Goal: Task Accomplishment & Management: Complete application form

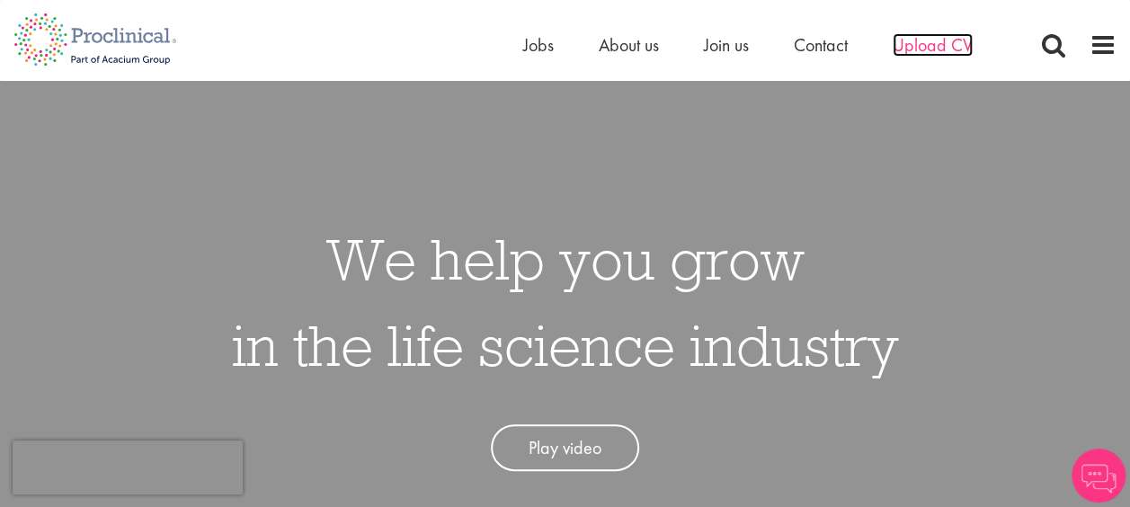
click at [928, 54] on span "Upload CV" at bounding box center [933, 44] width 80 height 23
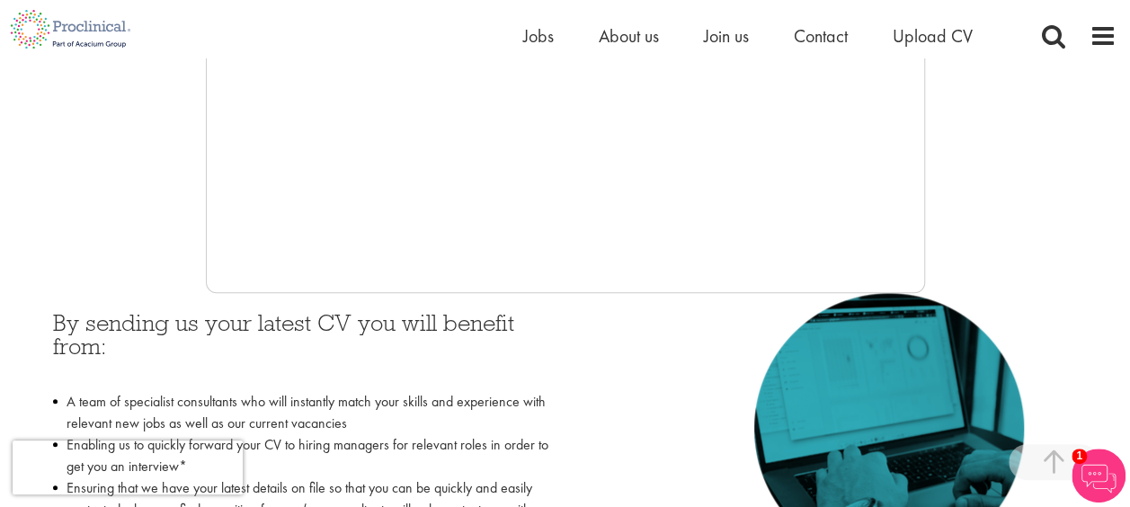
scroll to position [617, 0]
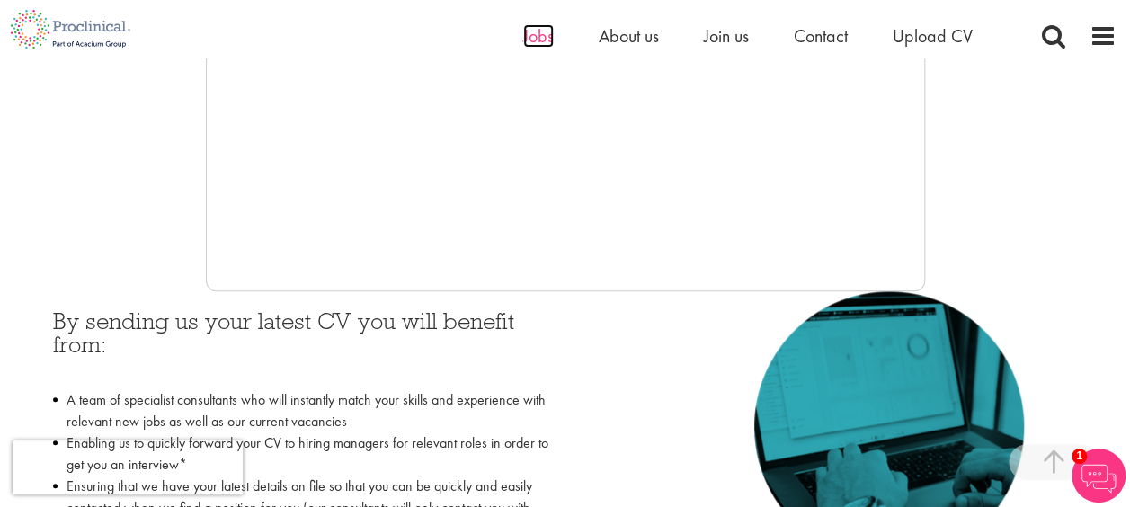
click at [542, 36] on span "Jobs" at bounding box center [538, 35] width 31 height 23
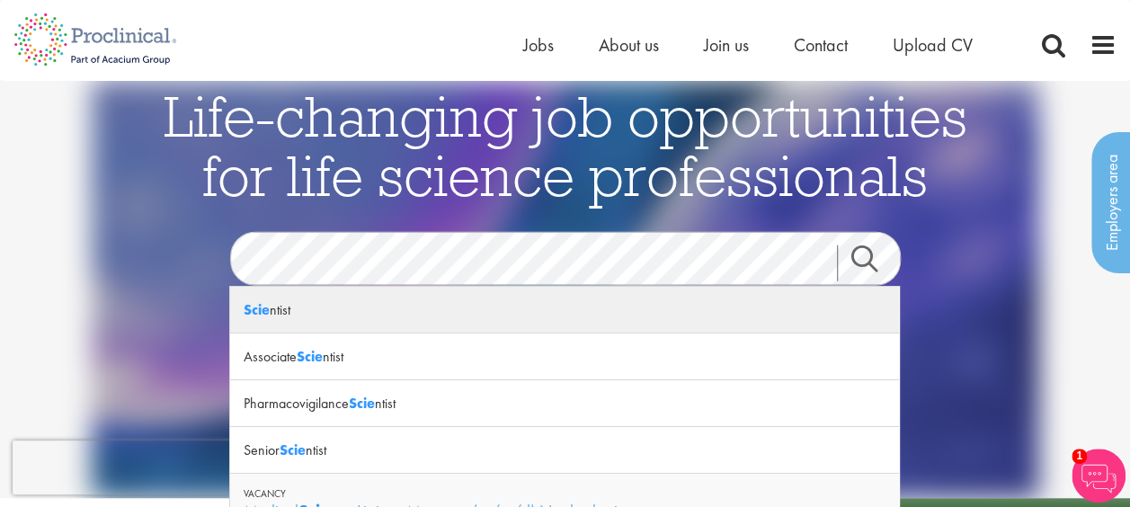
click at [332, 316] on div "Scie ntist" at bounding box center [564, 310] width 669 height 47
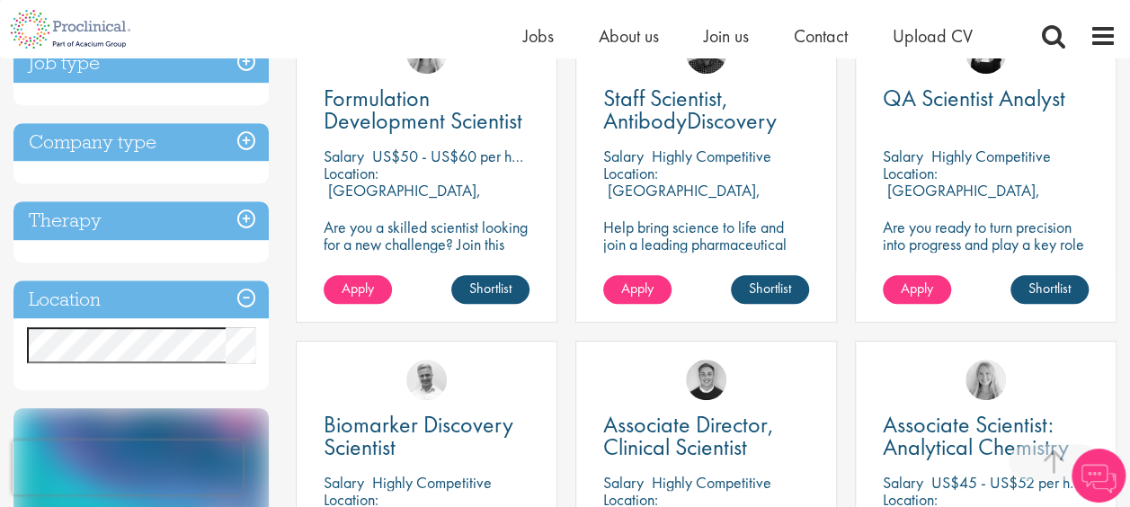
scroll to position [388, 0]
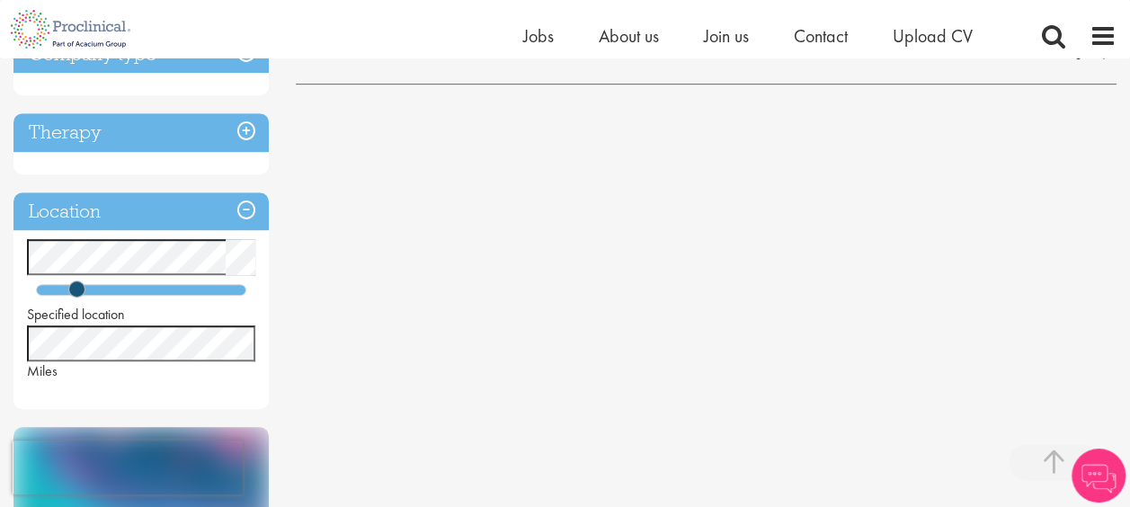
scroll to position [472, 0]
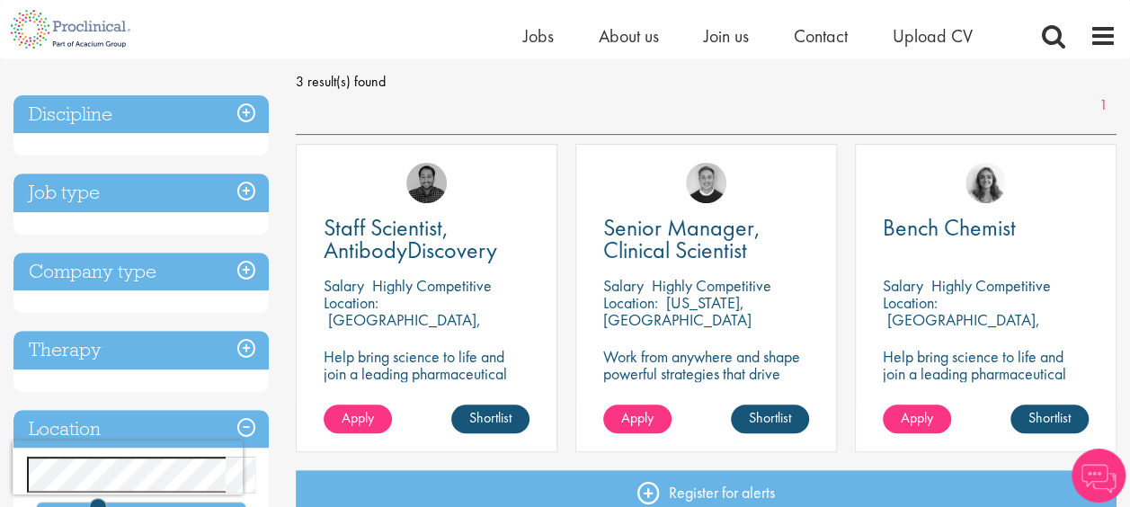
scroll to position [270, 0]
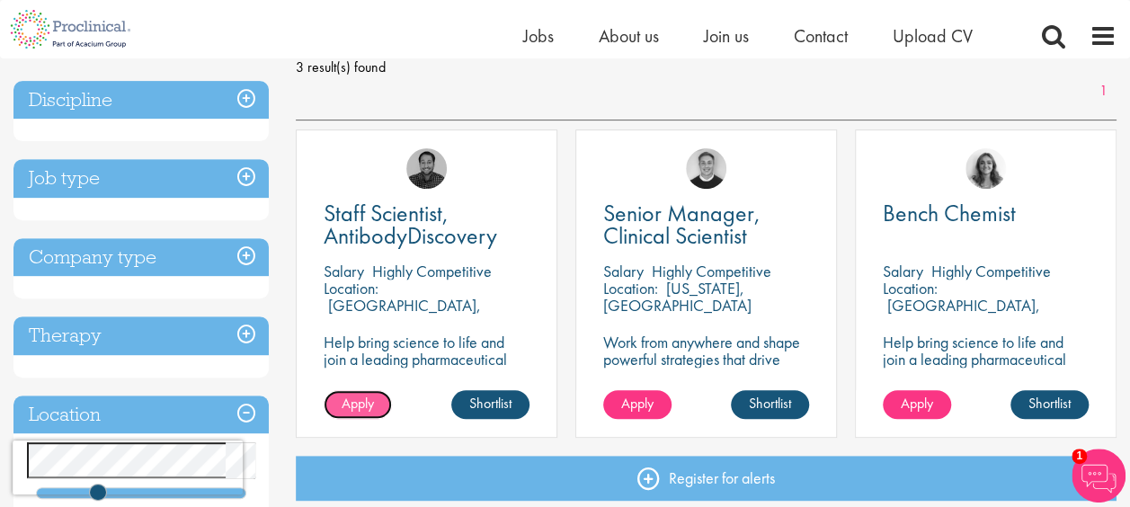
click at [373, 396] on span "Apply" at bounding box center [358, 403] width 32 height 19
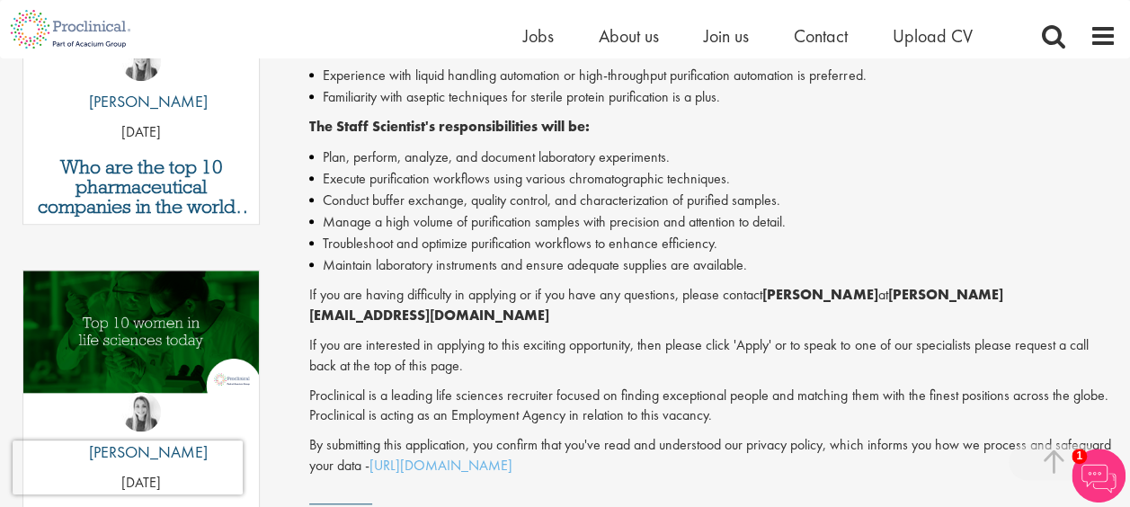
scroll to position [904, 0]
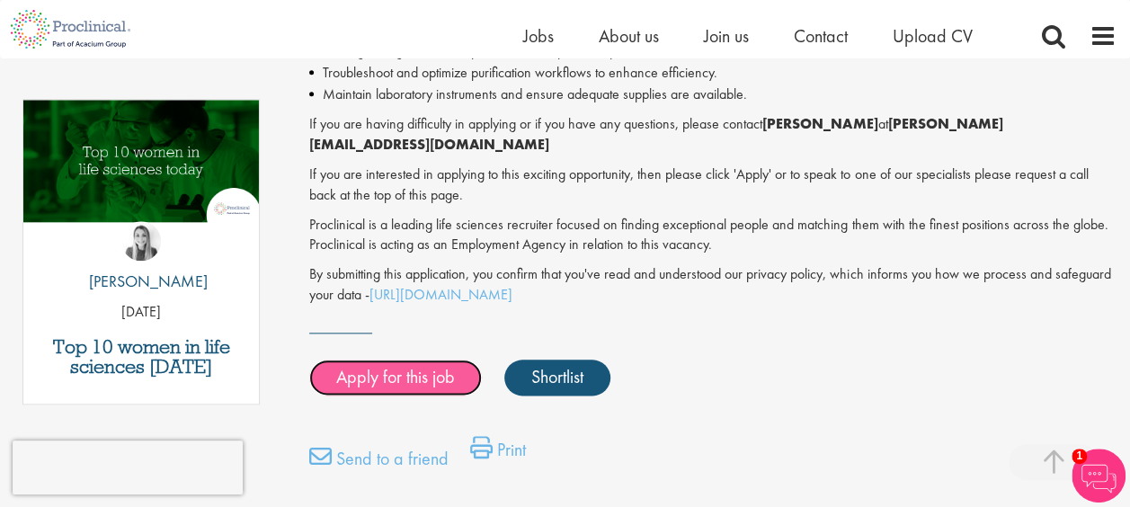
click at [416, 360] on link "Apply for this job" at bounding box center [395, 378] width 173 height 36
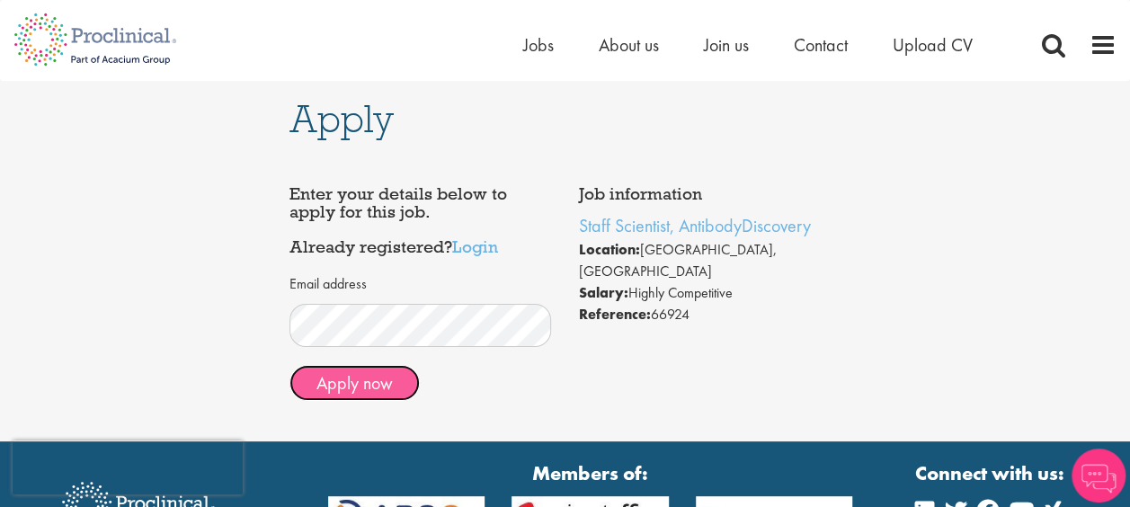
click at [360, 372] on button "Apply now" at bounding box center [354, 383] width 130 height 36
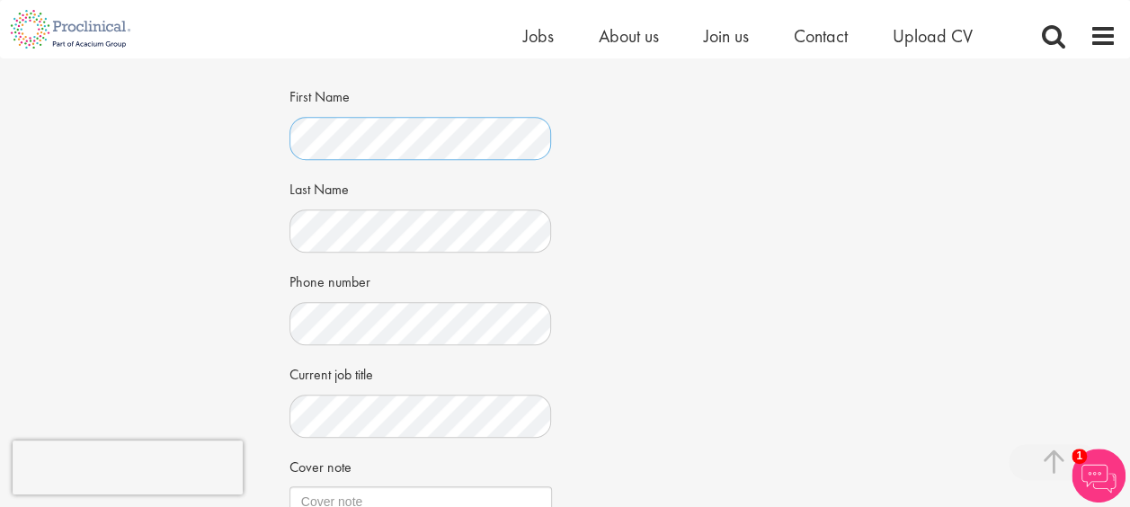
scroll to position [467, 0]
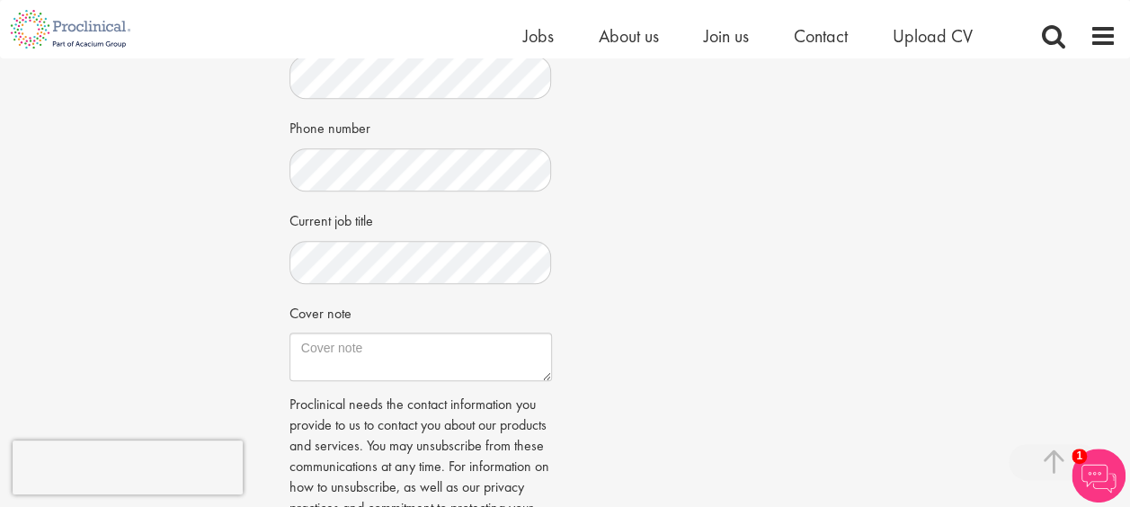
click at [257, 280] on div "Apply Job information Staff Scientist, AntibodyDiscovery Location: Wilmington, …" at bounding box center [565, 107] width 1157 height 1033
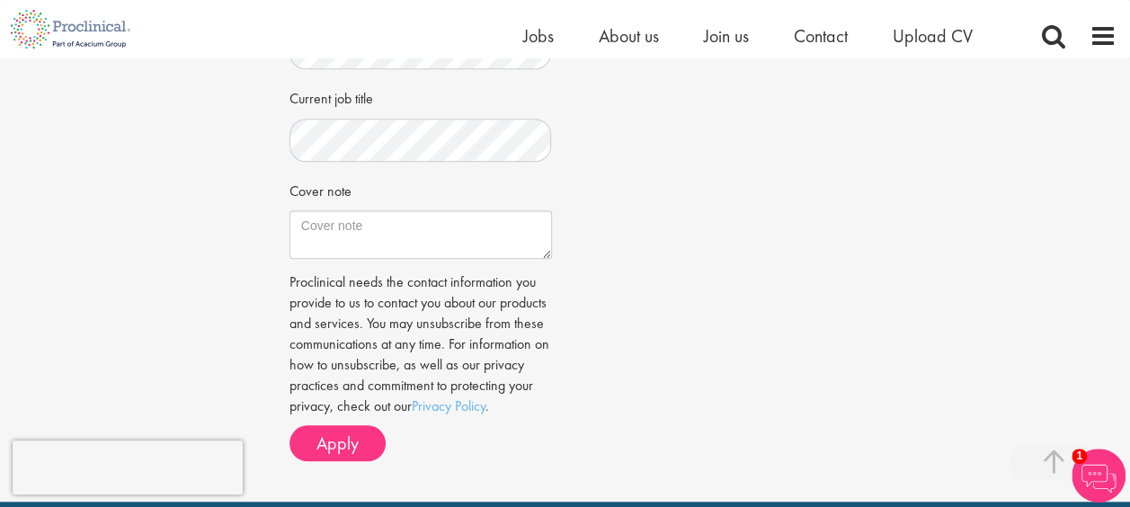
scroll to position [588, 0]
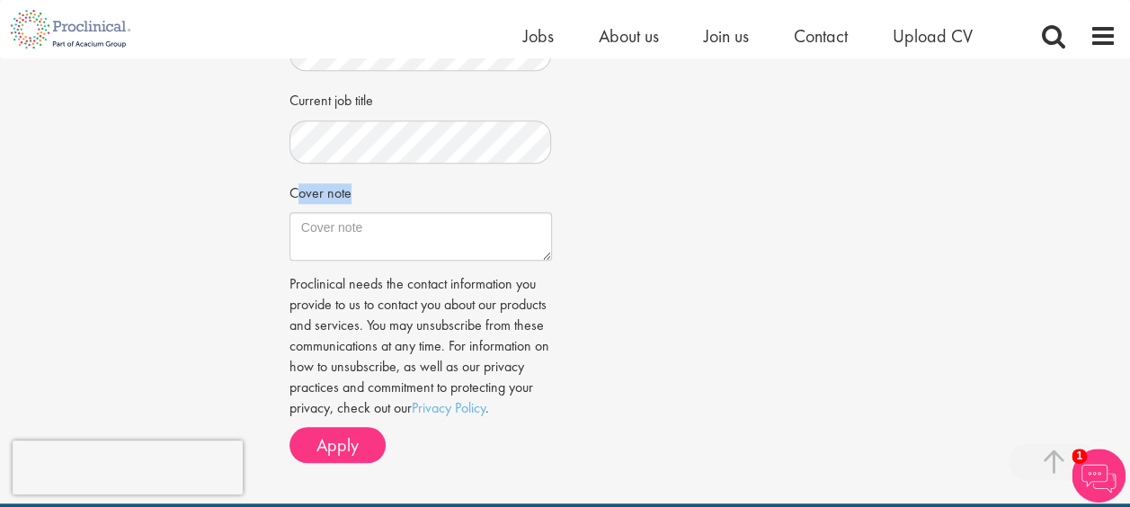
drag, startPoint x: 357, startPoint y: 191, endPoint x: 276, endPoint y: 191, distance: 80.9
copy label "Cover note"
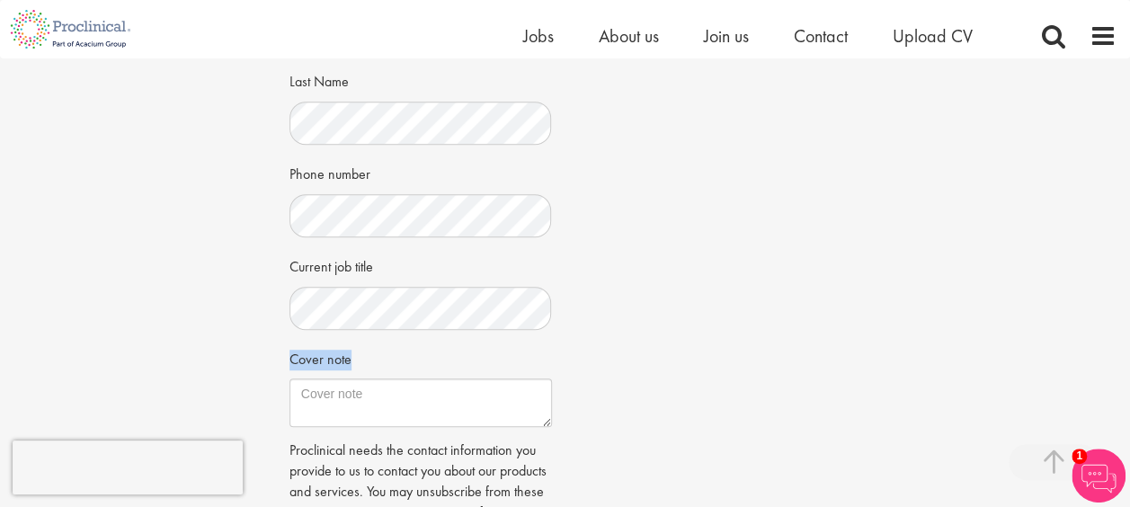
scroll to position [422, 0]
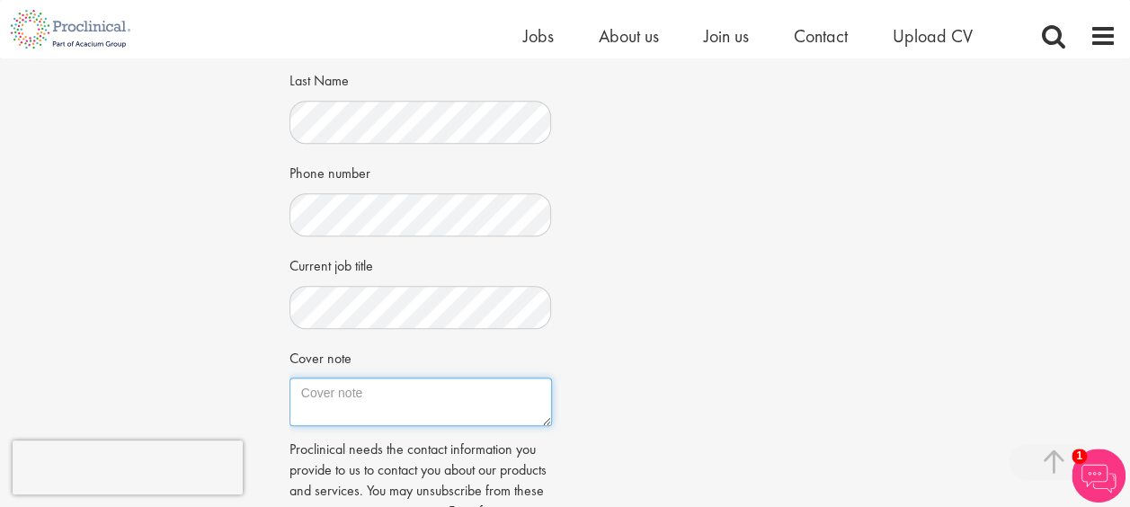
click at [377, 395] on textarea "Cover note" at bounding box center [420, 401] width 262 height 49
paste textarea "Dear Hiring Manager, I am writing to express my interest in the Staff Scientist…"
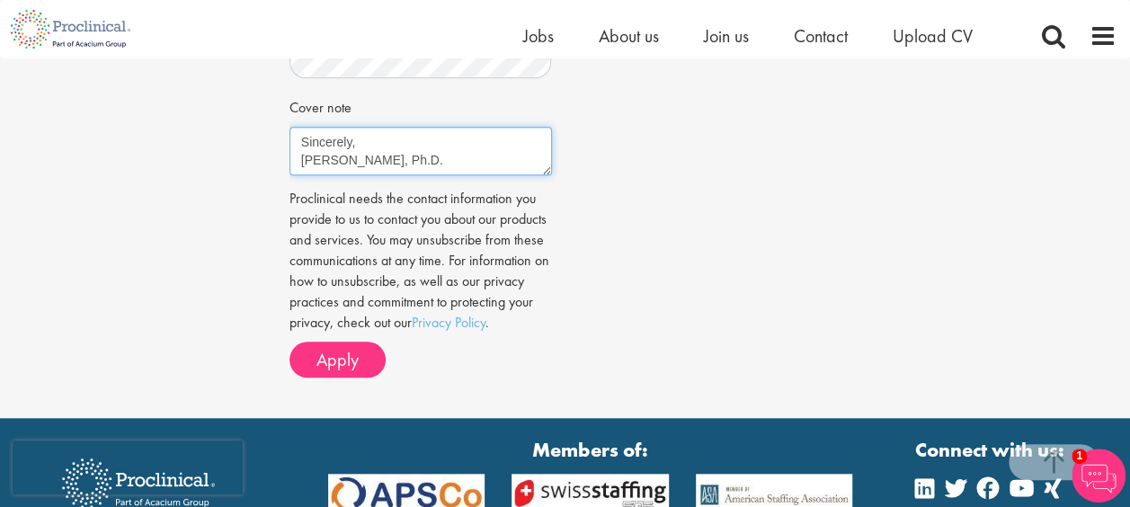
scroll to position [674, 0]
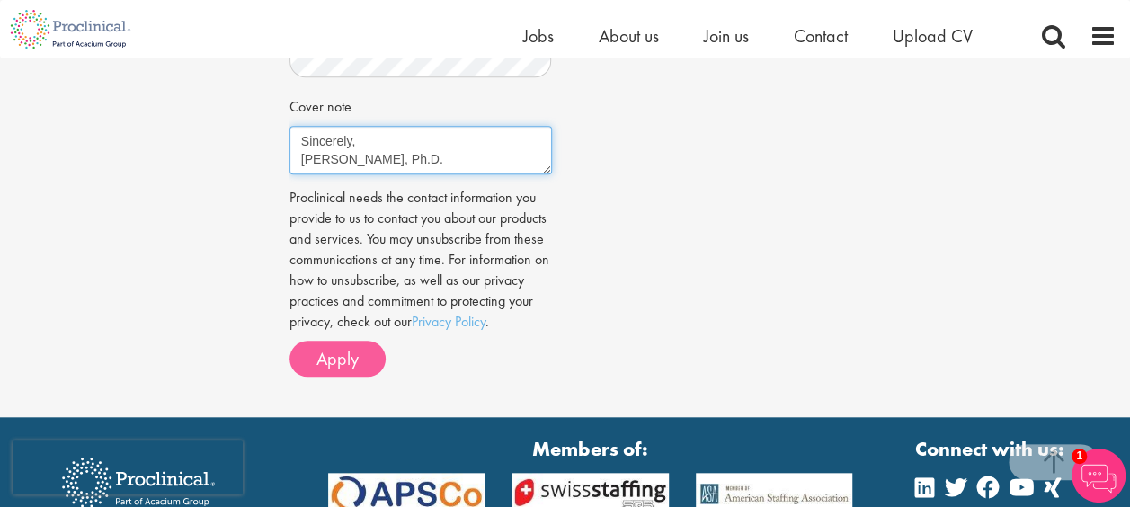
type textarea "Dear Hiring Manager, I am writing to express my interest in the Staff Scientist…"
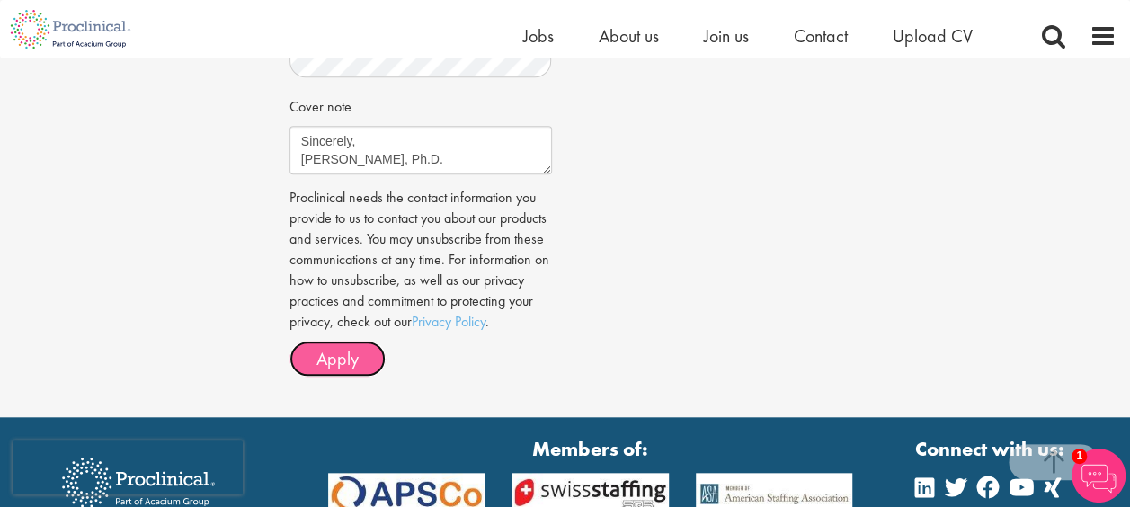
click at [349, 370] on span "Apply" at bounding box center [337, 358] width 42 height 23
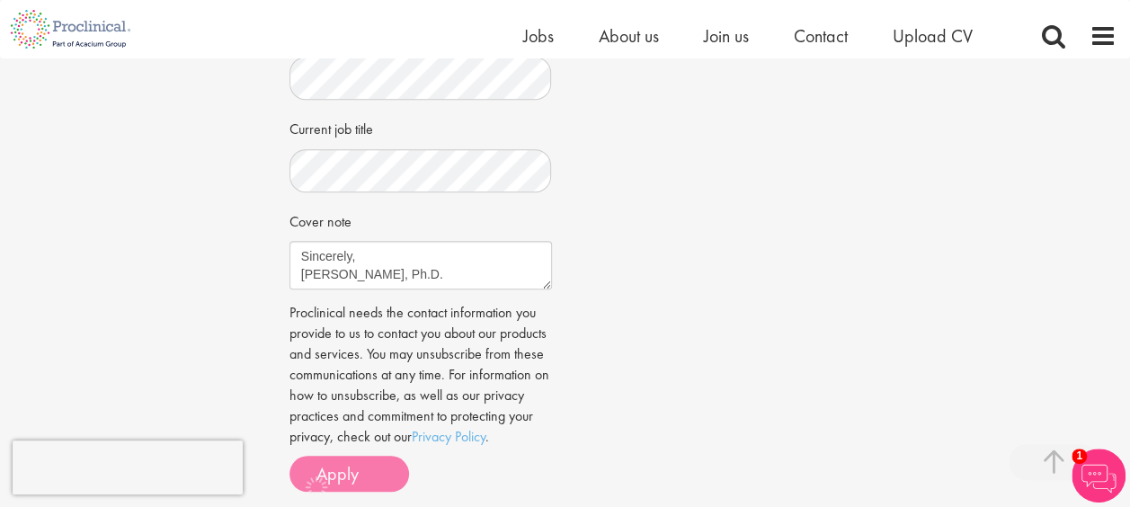
scroll to position [552, 0]
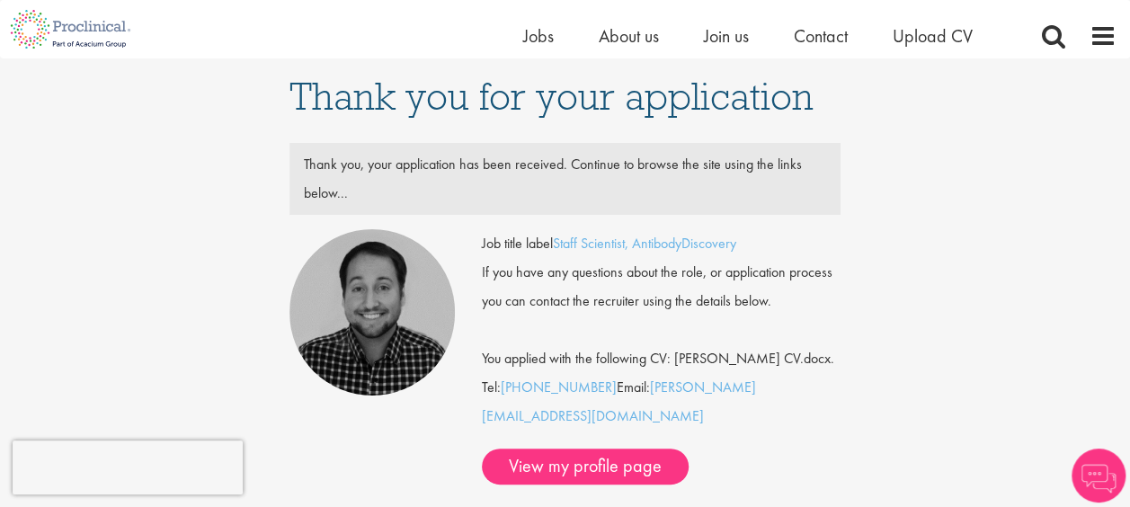
scroll to position [36, 0]
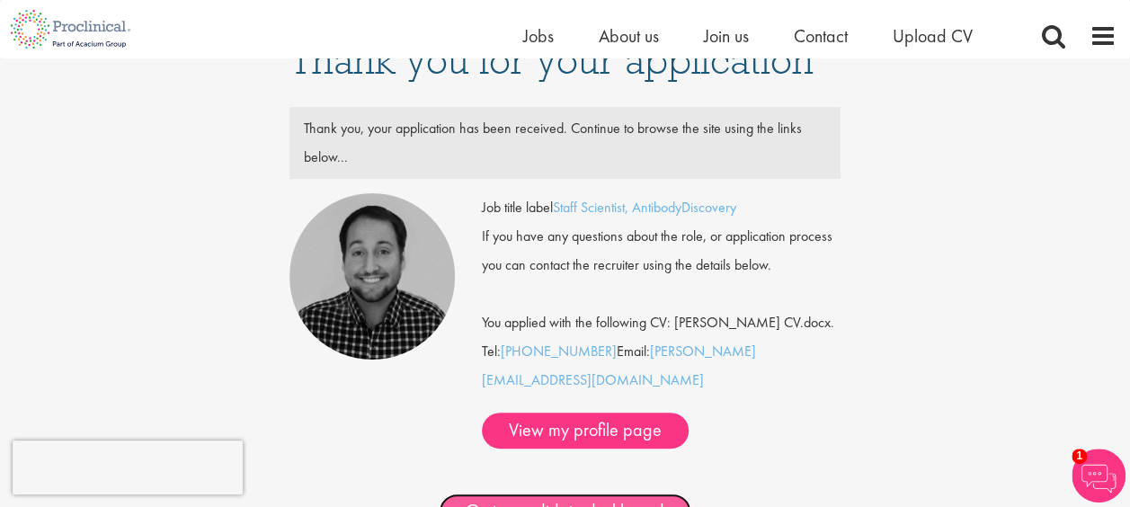
click at [511, 493] on link "Go to candidate dashboard" at bounding box center [565, 511] width 253 height 36
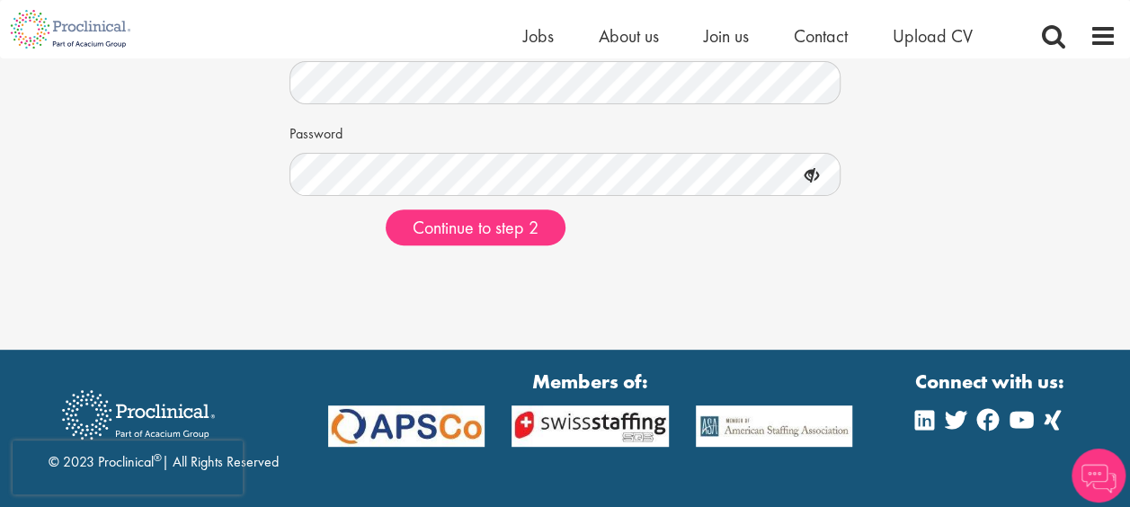
scroll to position [227, 0]
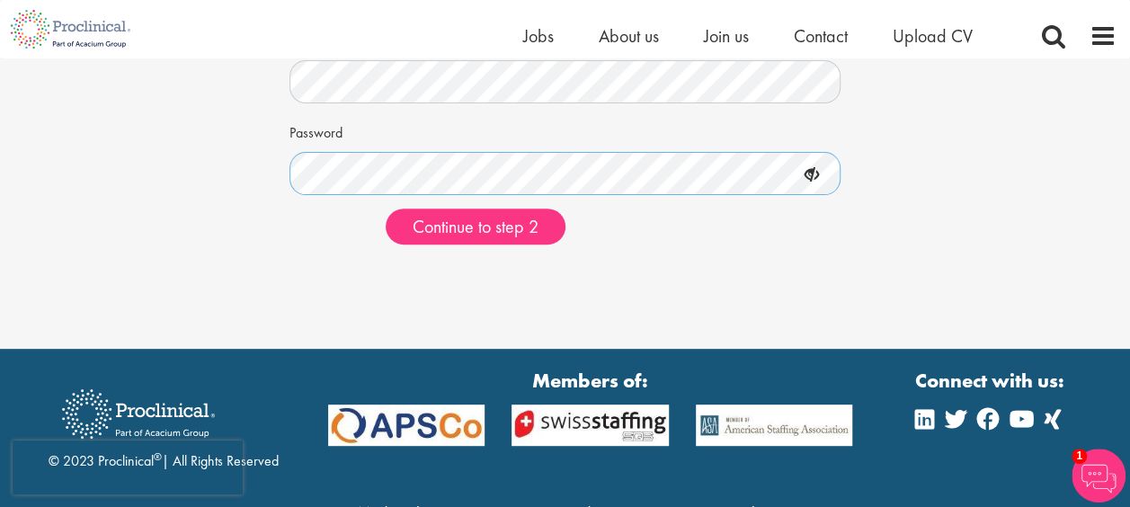
click at [386, 209] on button "Continue to step 2" at bounding box center [476, 227] width 180 height 36
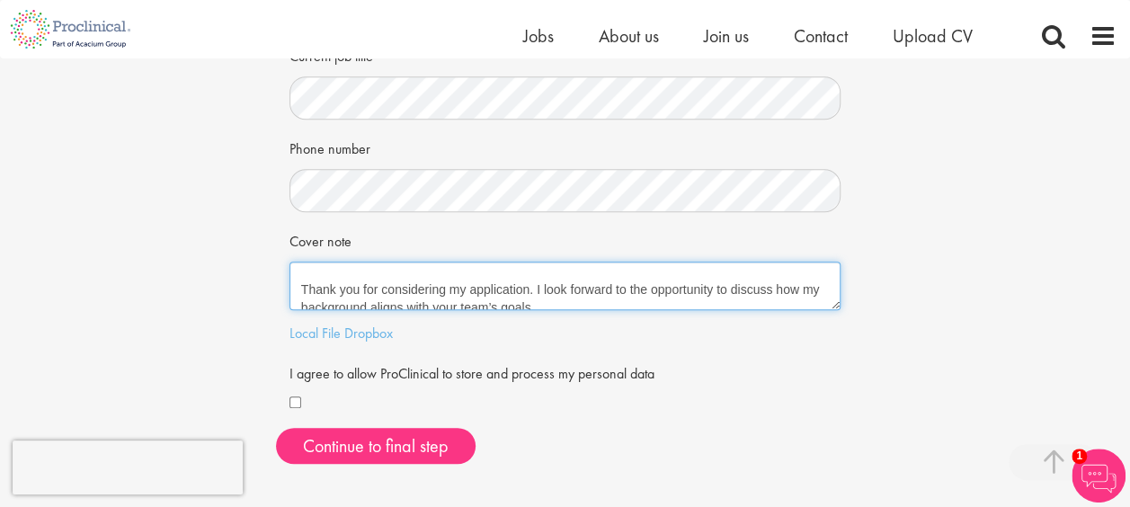
scroll to position [270, 0]
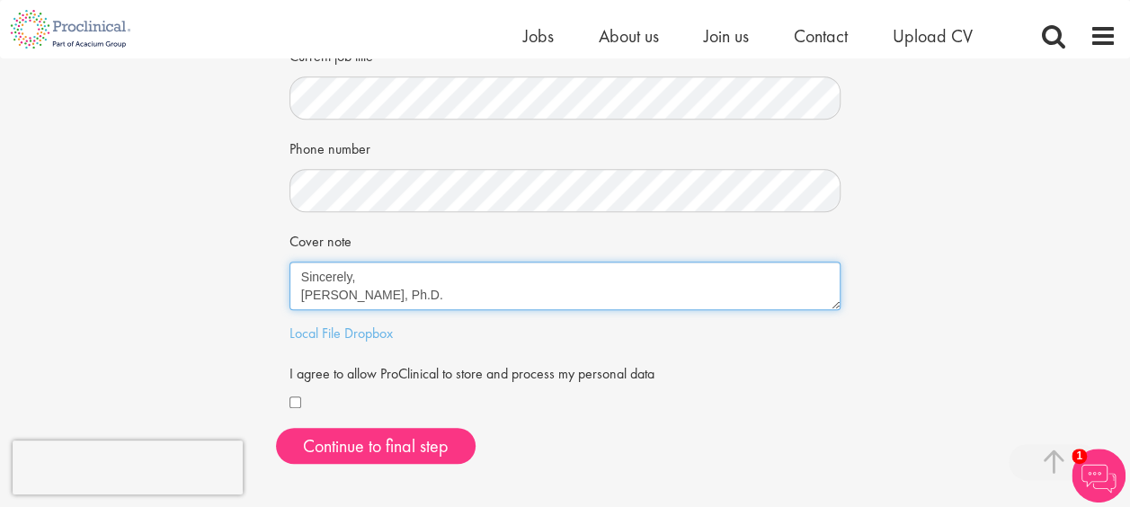
drag, startPoint x: 298, startPoint y: 284, endPoint x: 504, endPoint y: 337, distance: 213.4
click at [504, 337] on form "First Name Last Name LinkedIn / XING profile link Current job title Phone numbe…" at bounding box center [565, 90] width 525 height 652
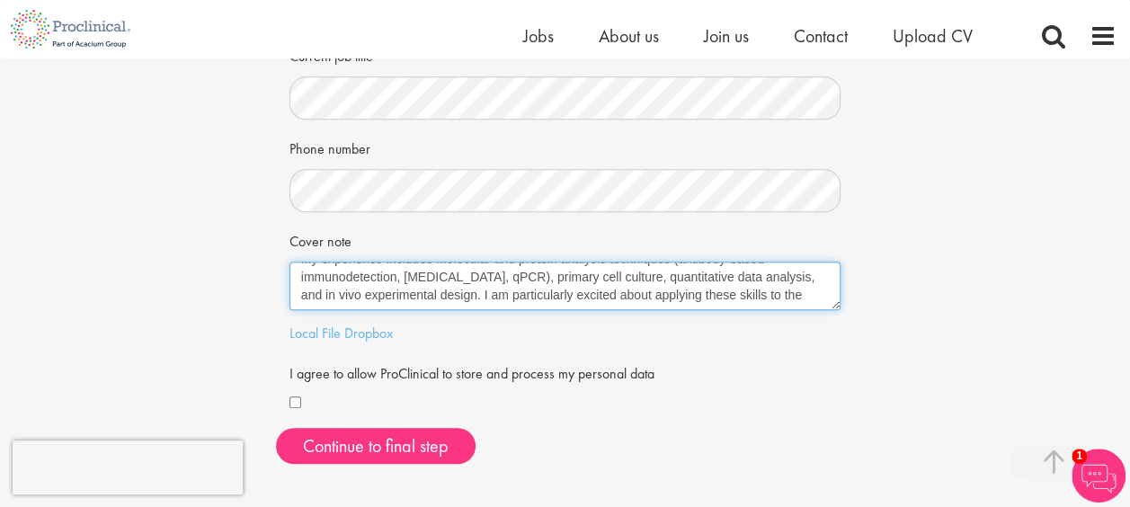
scroll to position [126, 0]
type textarea "Dear Hiring Manager, I am writing to express my interest in the Staff Scientist…"
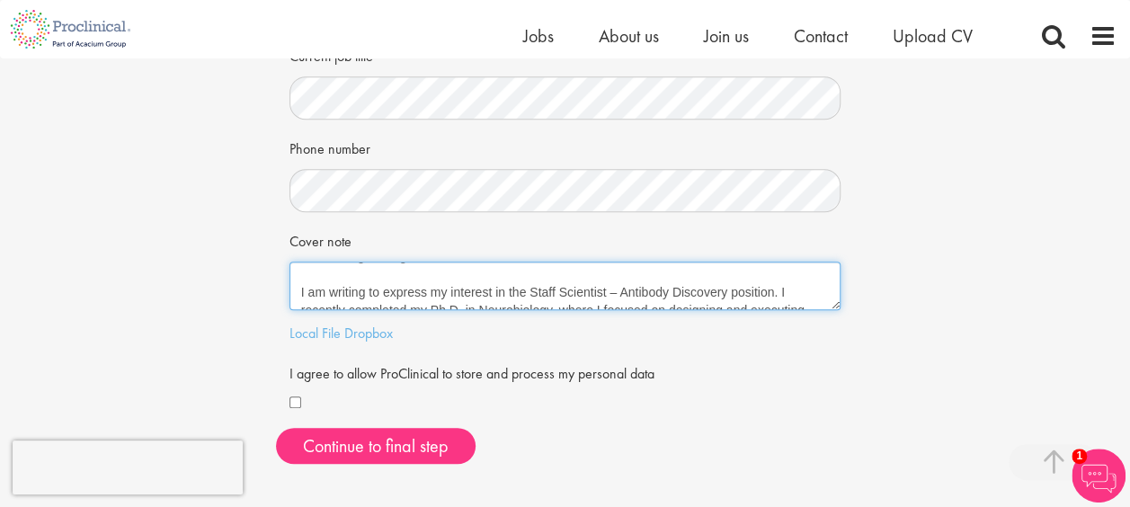
scroll to position [0, 0]
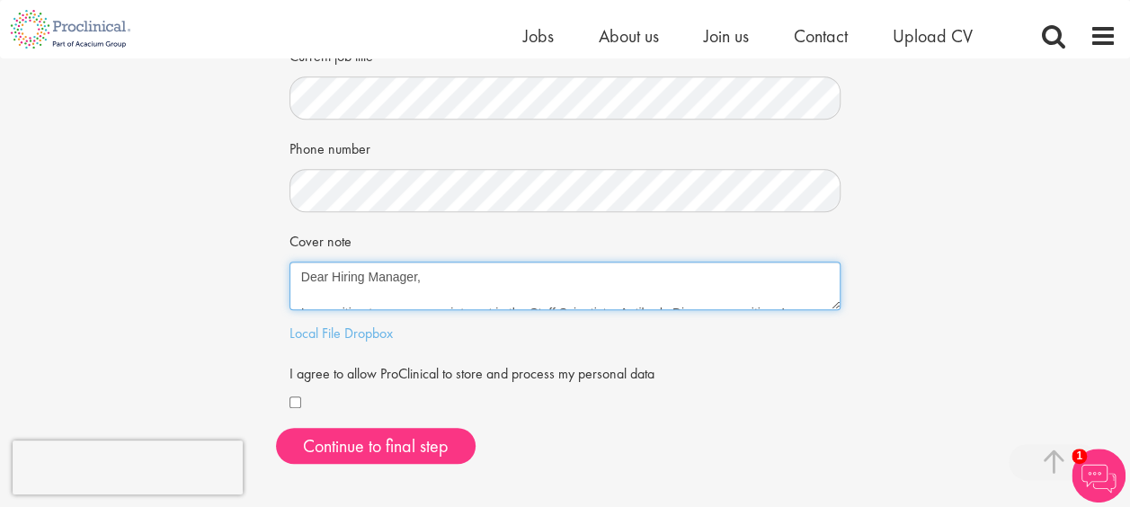
drag, startPoint x: 741, startPoint y: 288, endPoint x: 299, endPoint y: 280, distance: 441.4
click at [299, 280] on textarea "Dear Hiring Manager, I am writing to express my interest in the Staff Scientist…" at bounding box center [565, 286] width 552 height 49
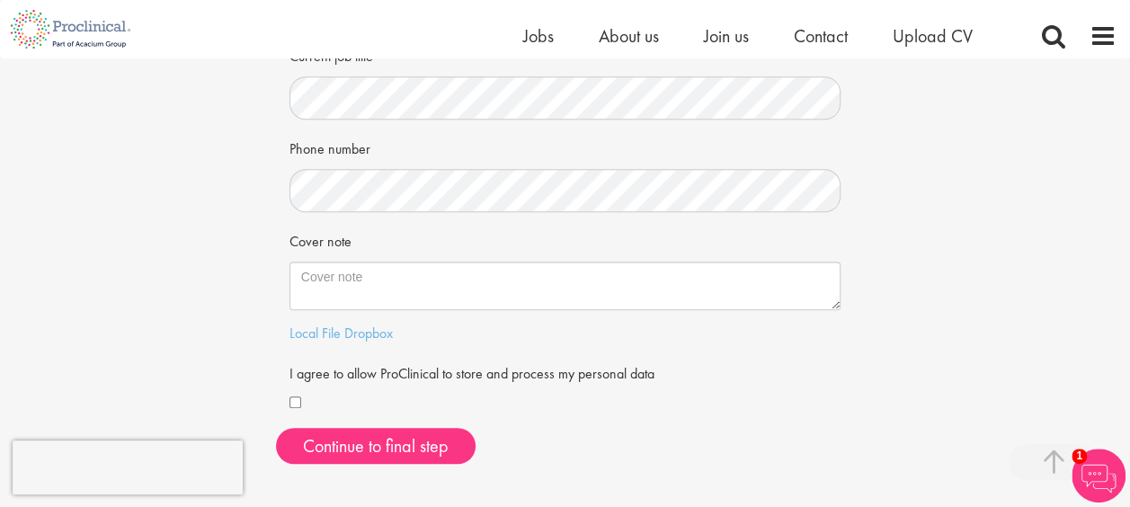
click at [237, 243] on div "Your personal details Please give us a few more details, which will help us fin…" at bounding box center [565, 67] width 1157 height 822
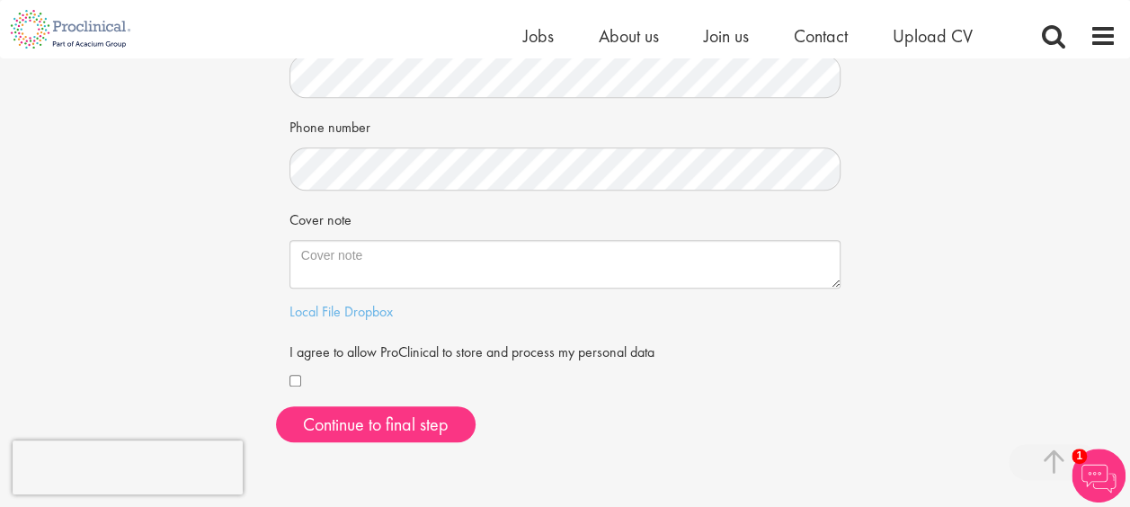
scroll to position [425, 0]
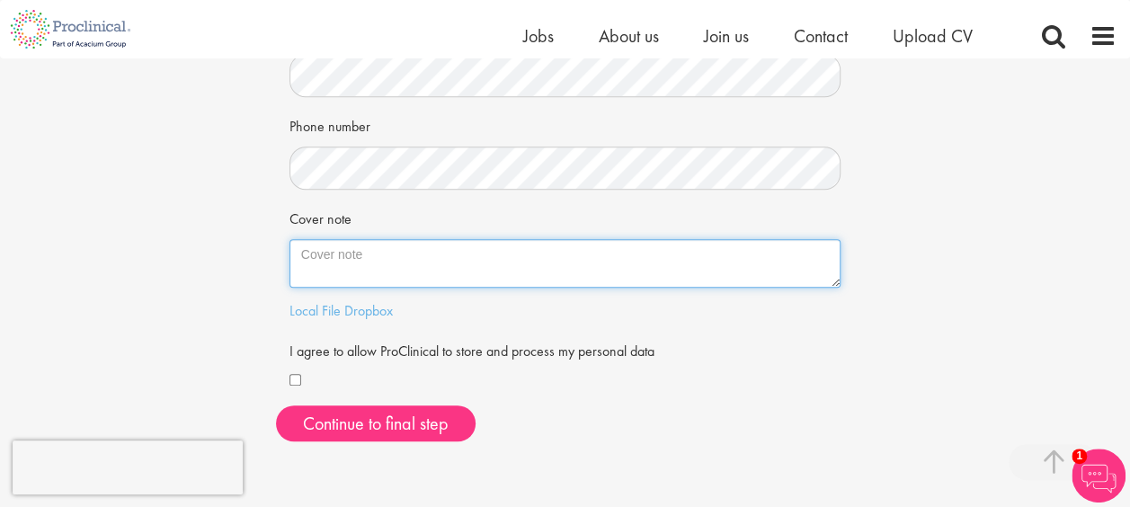
click at [390, 259] on textarea "Cover note" at bounding box center [565, 263] width 552 height 49
paste textarea "I recently completed my Ph.D. in Neurobiology and have experience in preclinica…"
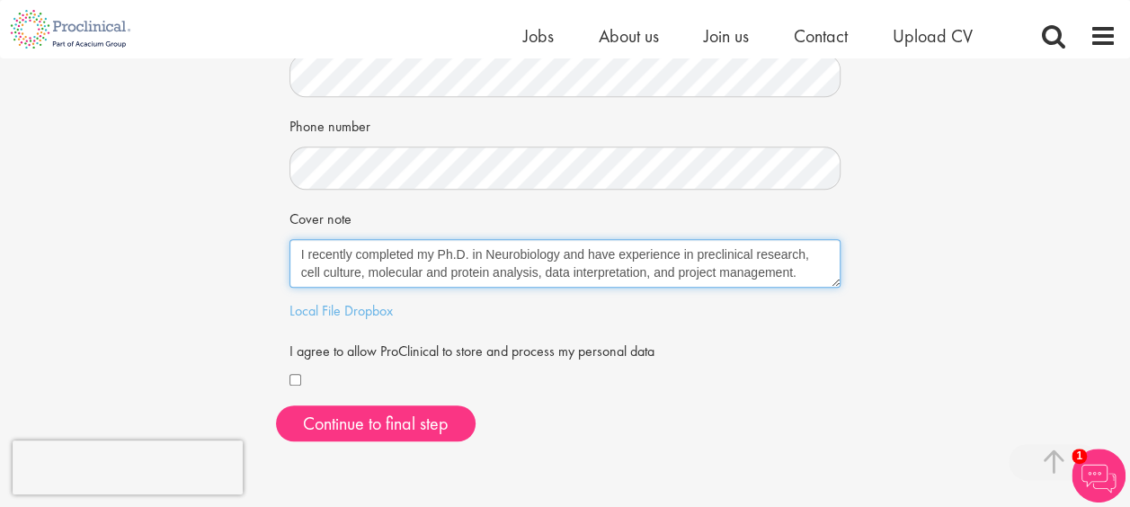
scroll to position [65, 0]
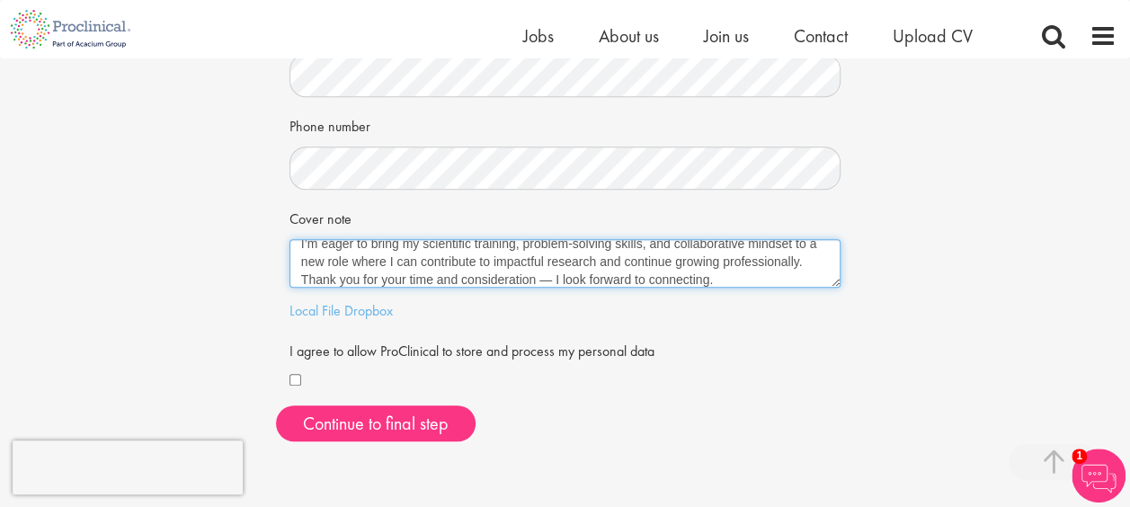
click at [556, 277] on textarea "I recently completed my Ph.D. in Neurobiology and have experience in preclinica…" at bounding box center [565, 263] width 552 height 49
click at [703, 280] on textarea "I recently completed my Ph.D. in Neurobiology and have experience in preclinica…" at bounding box center [565, 263] width 552 height 49
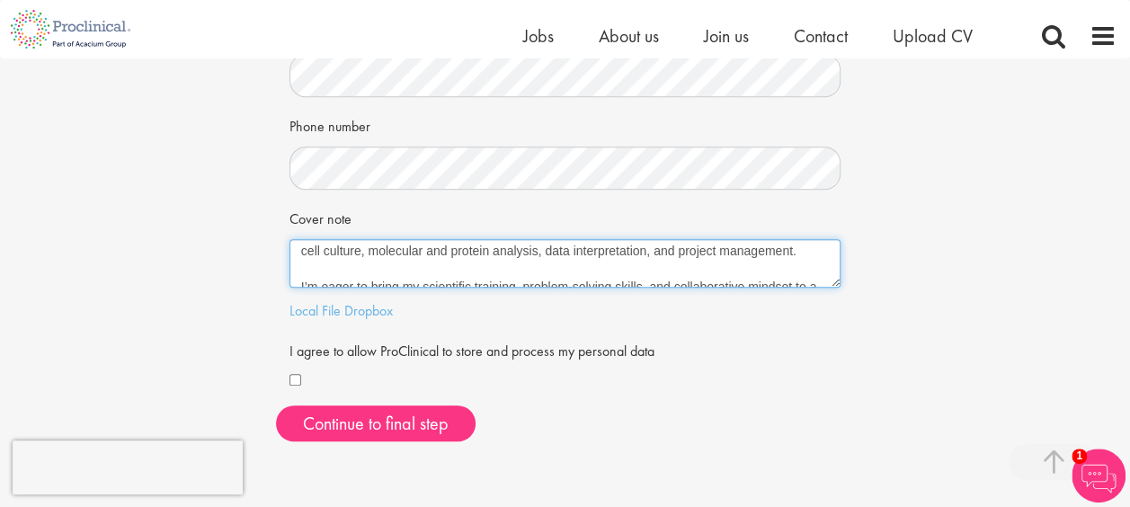
scroll to position [22, 0]
click at [299, 280] on textarea "I recently completed my Ph.D. in Neurobiology and have experience in preclinica…" at bounding box center [565, 263] width 552 height 49
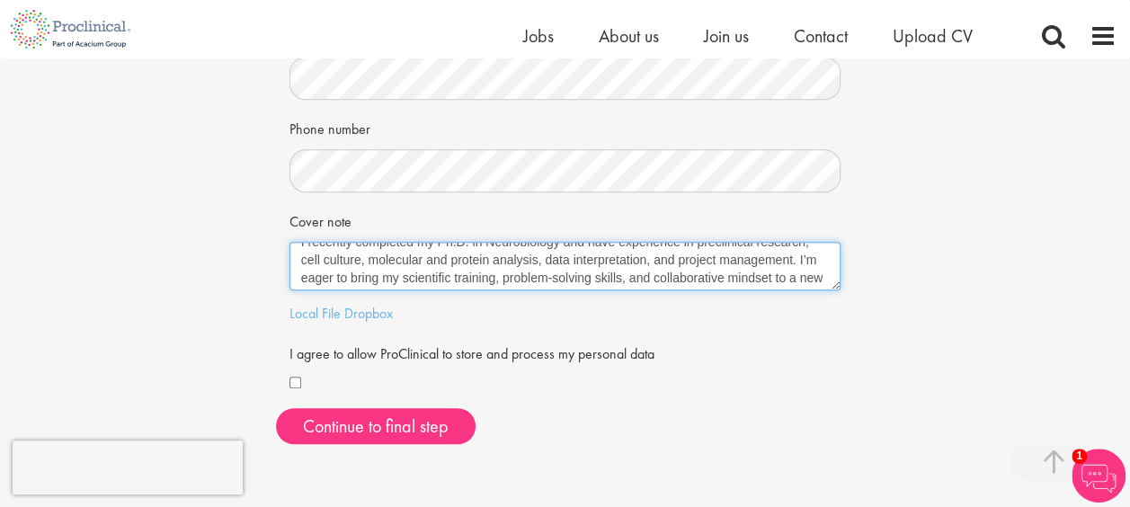
scroll to position [54, 0]
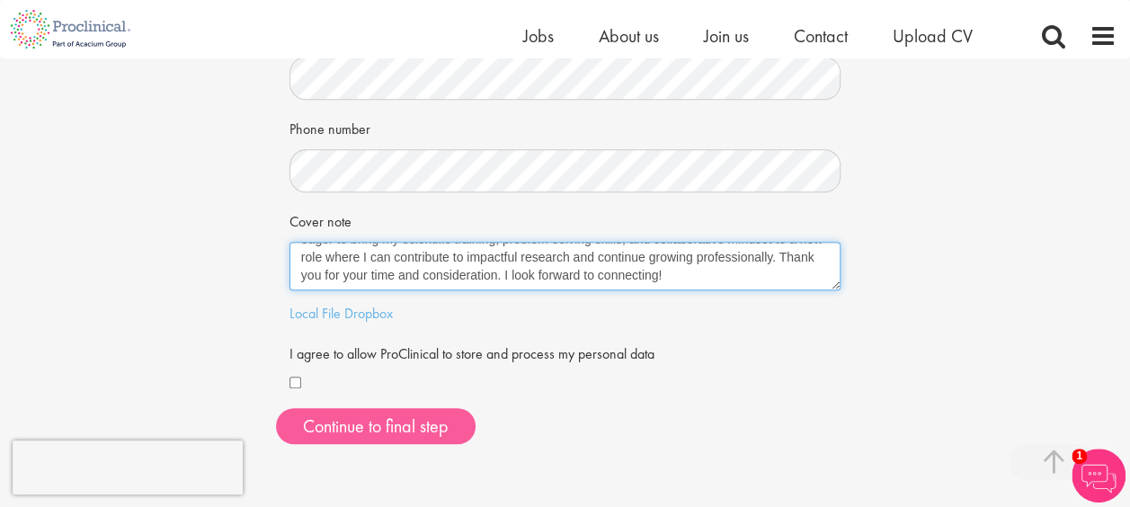
type textarea "I recently completed my Ph.D. in Neurobiology and have experience in preclinica…"
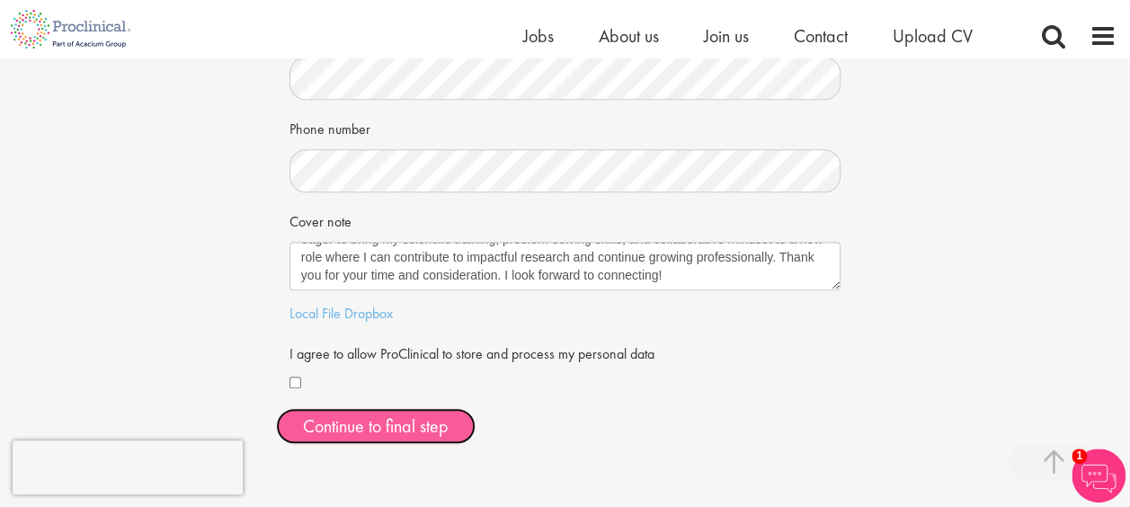
click at [410, 430] on button "Continue to final step" at bounding box center [376, 426] width 200 height 36
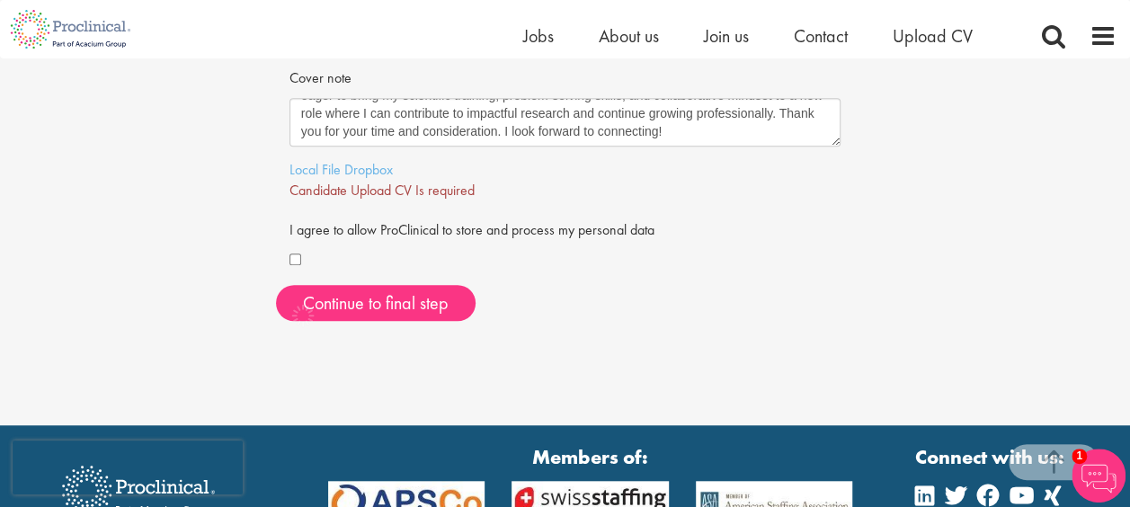
scroll to position [566, 0]
click at [321, 173] on link "Local File" at bounding box center [314, 169] width 51 height 19
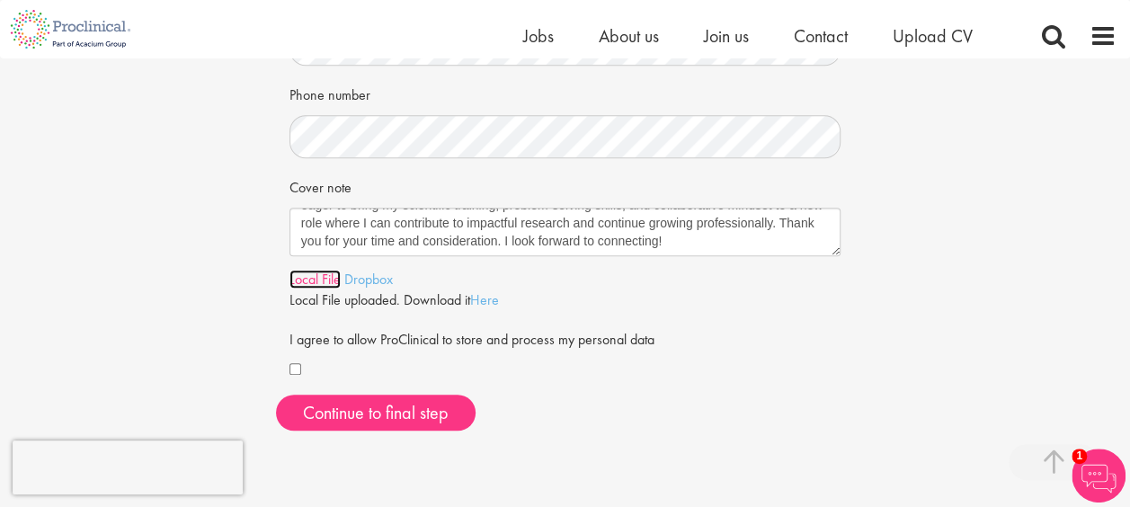
scroll to position [459, 0]
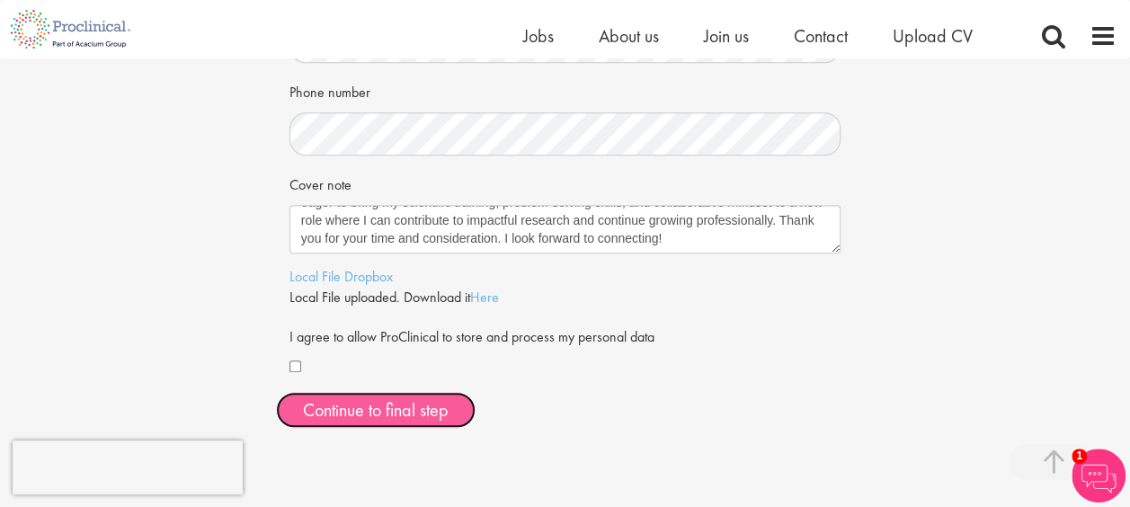
click at [433, 411] on span "Continue to final step" at bounding box center [376, 409] width 146 height 23
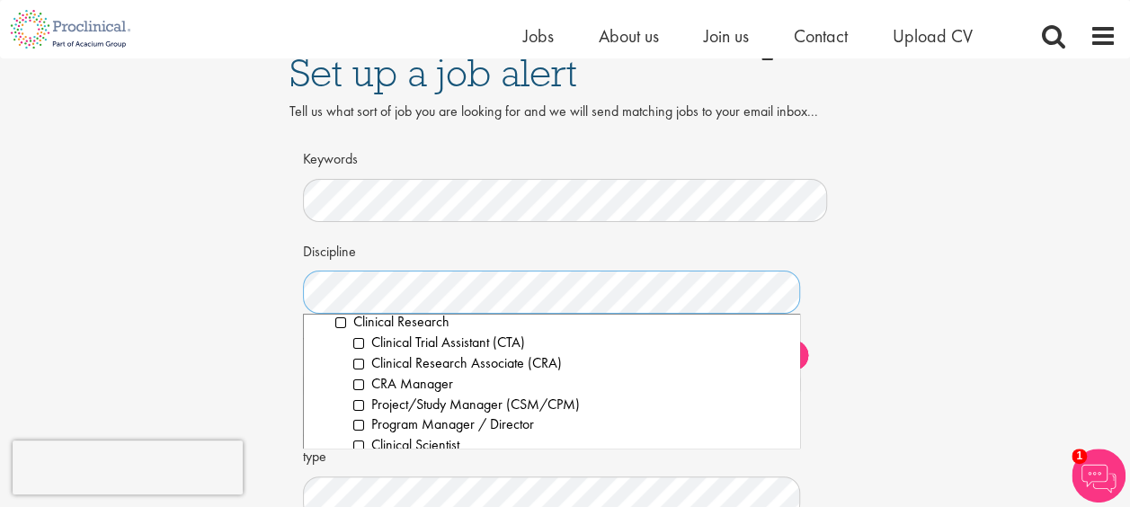
scroll to position [423, 0]
click at [346, 324] on li "Clinical Research" at bounding box center [560, 321] width 451 height 21
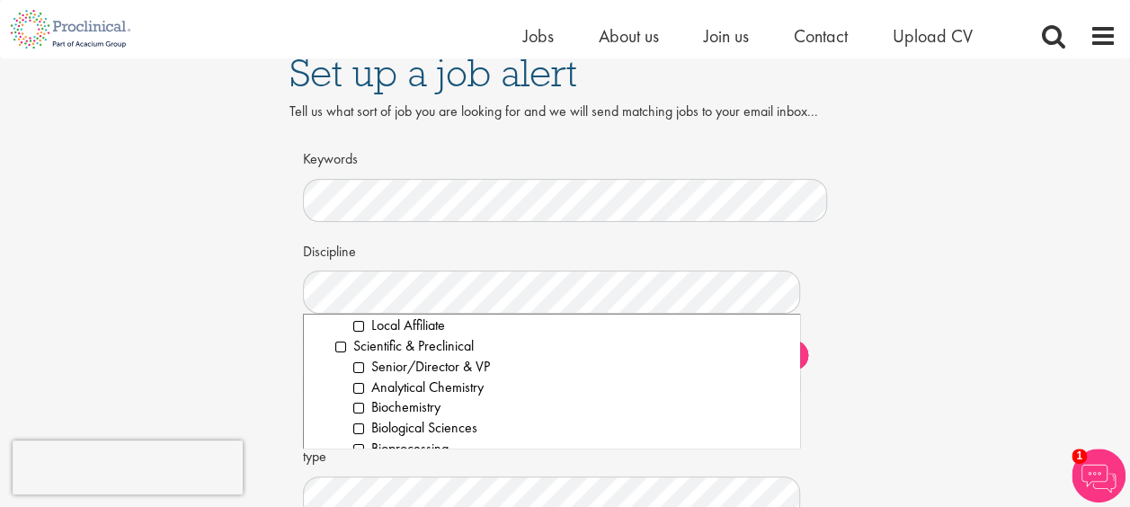
scroll to position [2288, 0]
click at [338, 352] on li "Scientific & Preclinical" at bounding box center [560, 345] width 451 height 21
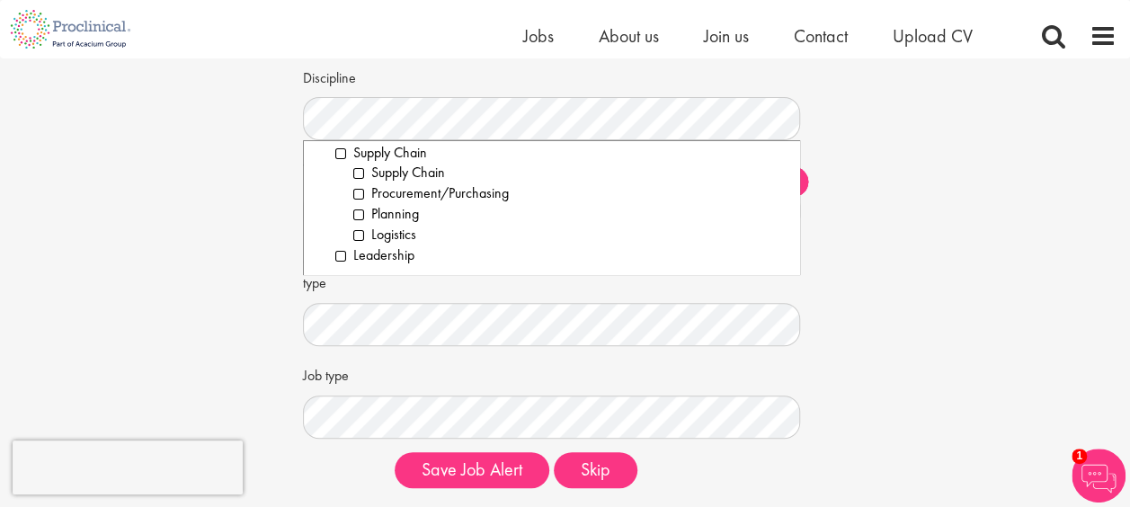
click at [487, 290] on div "Company type Clear All Pharmaceuticals Medical Devices Biotechnology Contract R…" at bounding box center [565, 296] width 525 height 100
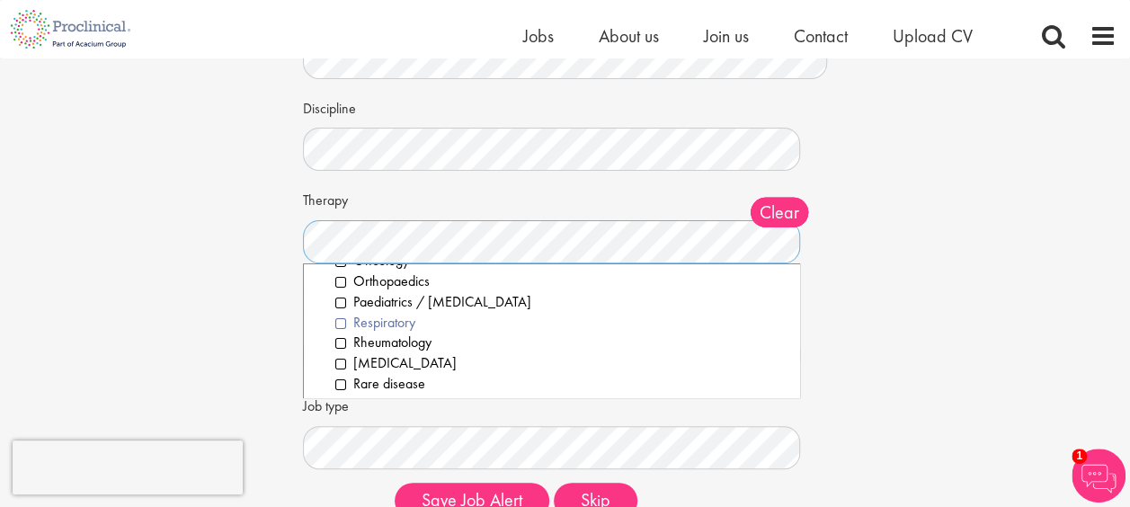
scroll to position [276, 0]
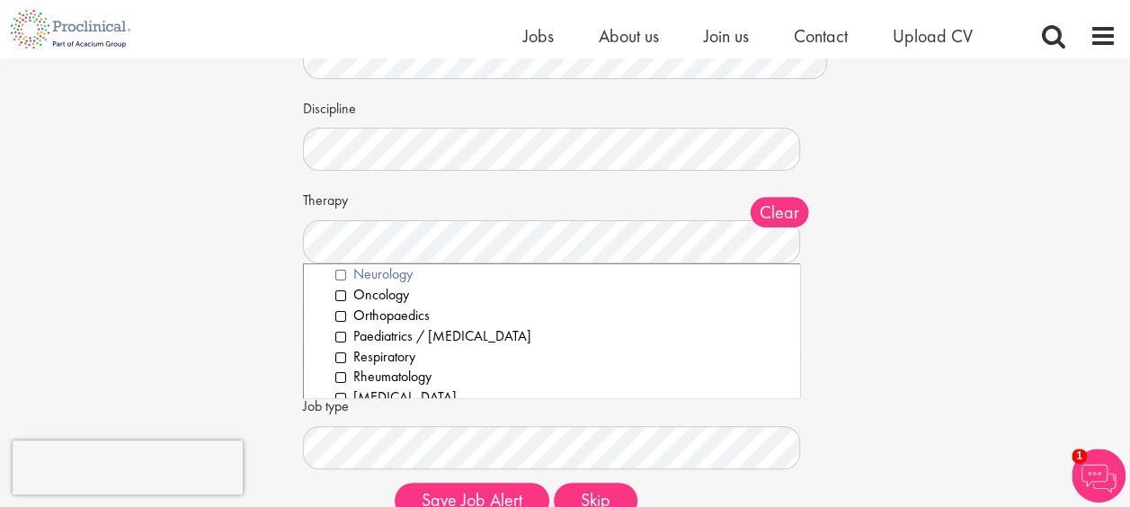
click at [335, 270] on li "Neurology" at bounding box center [560, 274] width 451 height 21
click at [342, 302] on li "Oncology" at bounding box center [560, 295] width 451 height 21
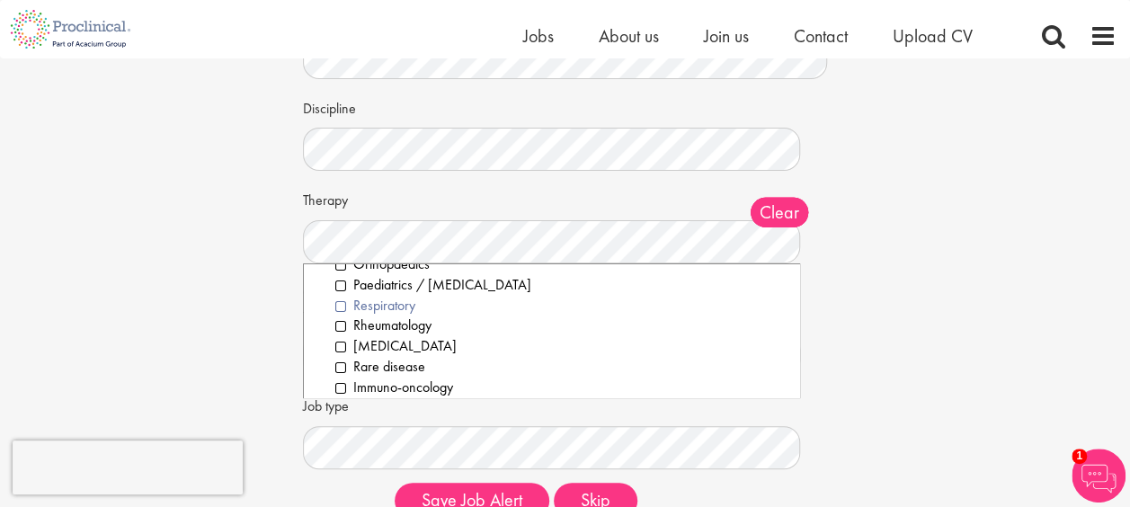
scroll to position [329, 0]
click at [338, 351] on li "Gene therapy" at bounding box center [560, 344] width 451 height 21
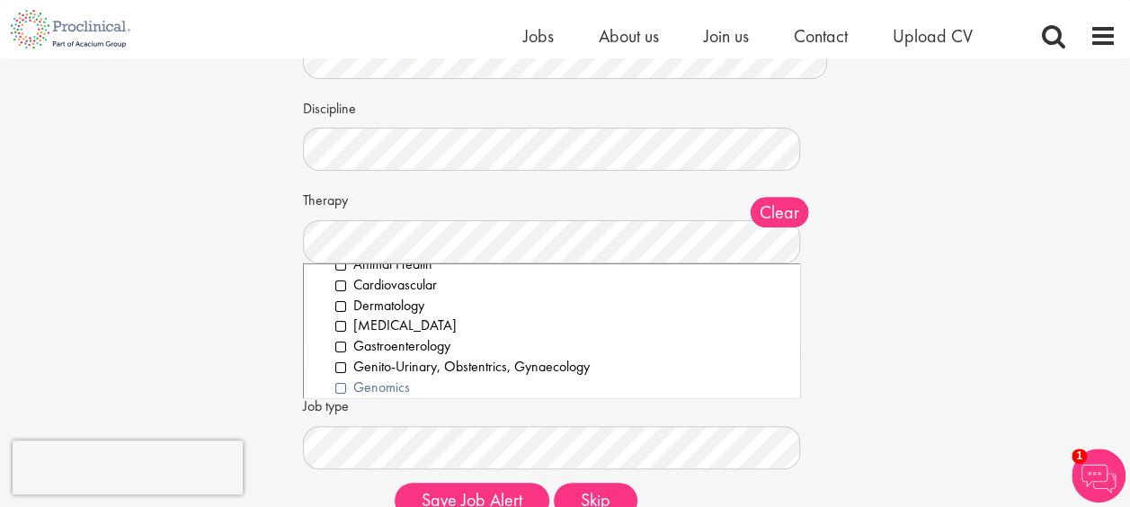
scroll to position [23, 0]
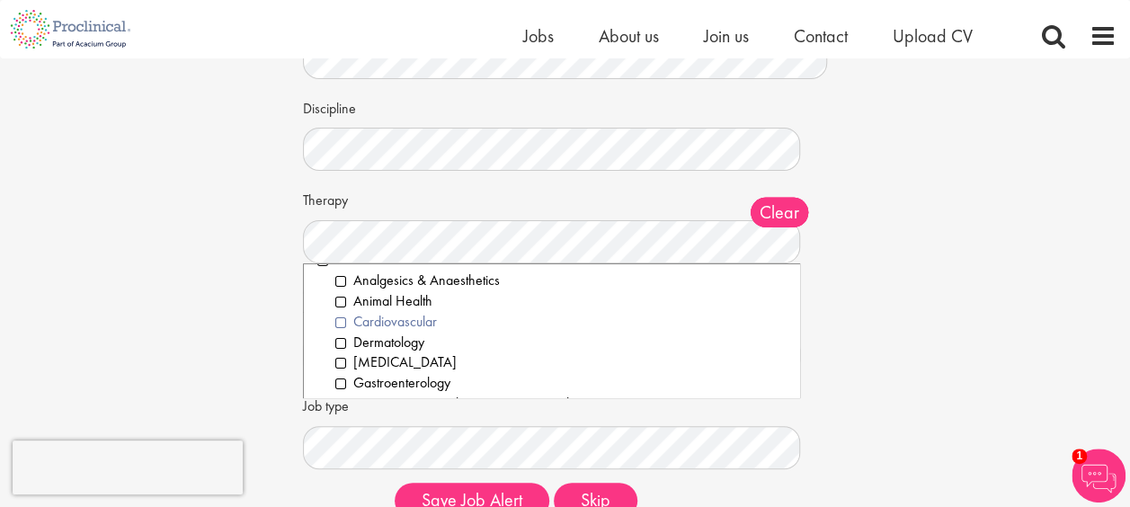
click at [342, 318] on li "Cardiovascular" at bounding box center [560, 322] width 451 height 21
click at [343, 298] on li "Animal Health" at bounding box center [560, 301] width 451 height 21
click at [225, 324] on div "Set up a job alert Tell us what sort of job you are looking for and we will sen…" at bounding box center [565, 212] width 1157 height 641
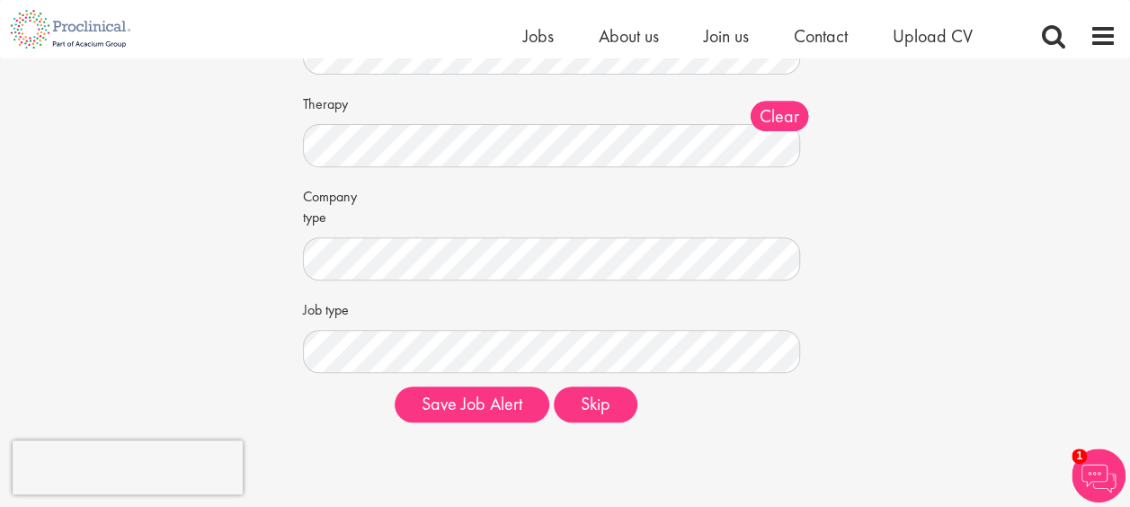
scroll to position [263, 0]
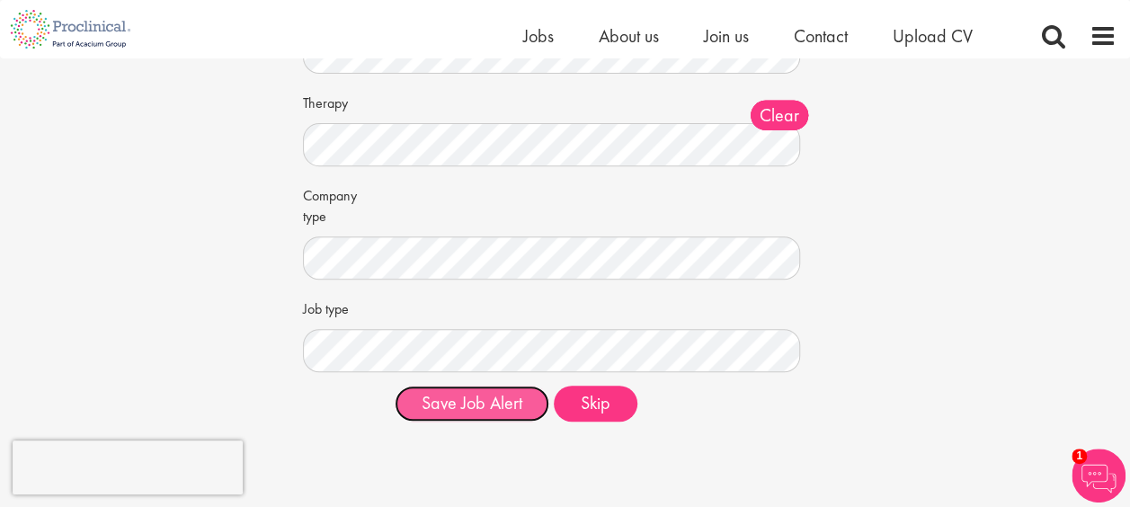
click at [466, 412] on button "Save Job Alert" at bounding box center [472, 404] width 155 height 36
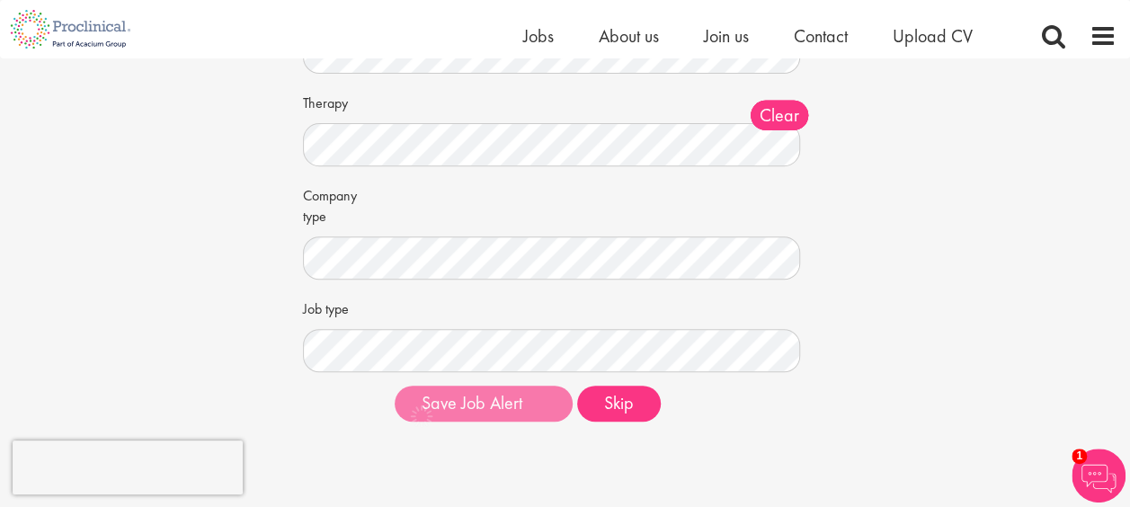
scroll to position [147, 0]
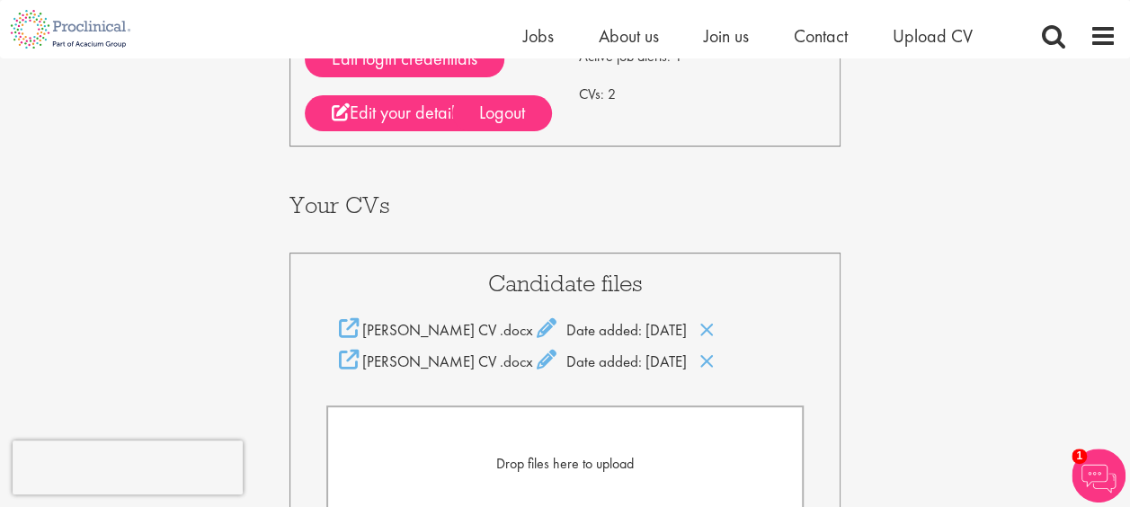
scroll to position [238, 0]
